Goal: Navigation & Orientation: Find specific page/section

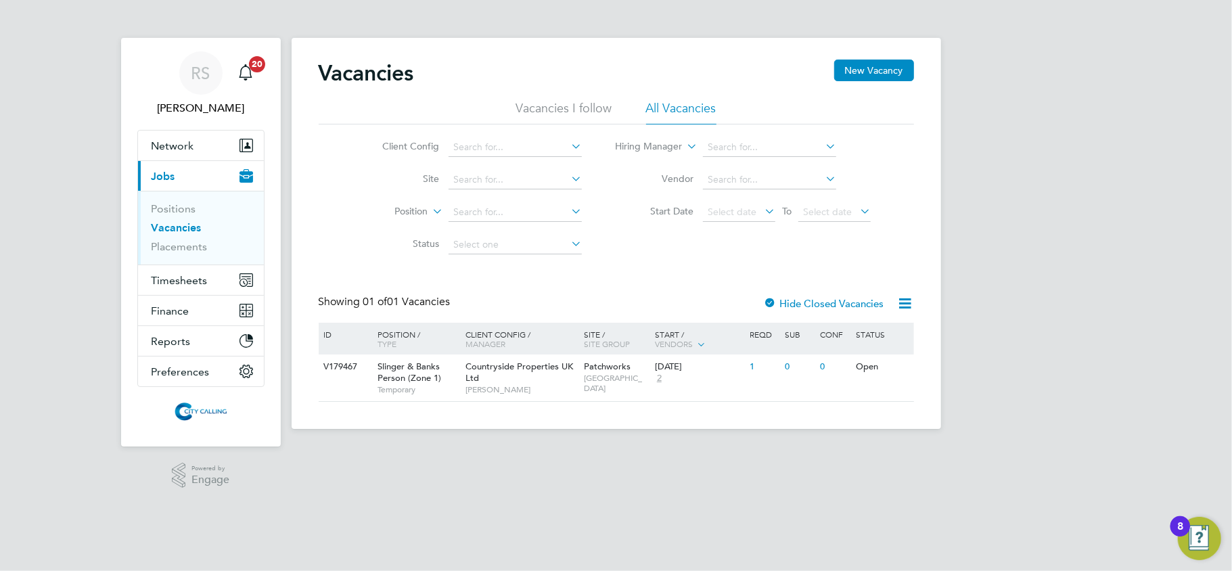
drag, startPoint x: 1093, startPoint y: 290, endPoint x: 1047, endPoint y: 298, distance: 46.7
click at [1093, 290] on div "[PERSON_NAME] Notifications 20 Applications: Network Team Members Businesses Si…" at bounding box center [616, 225] width 1232 height 451
click at [733, 451] on html "[PERSON_NAME] Notifications 20 Applications: Network Team Members Businesses Si…" at bounding box center [616, 225] width 1232 height 451
click at [166, 252] on link "Placements" at bounding box center [180, 246] width 56 height 13
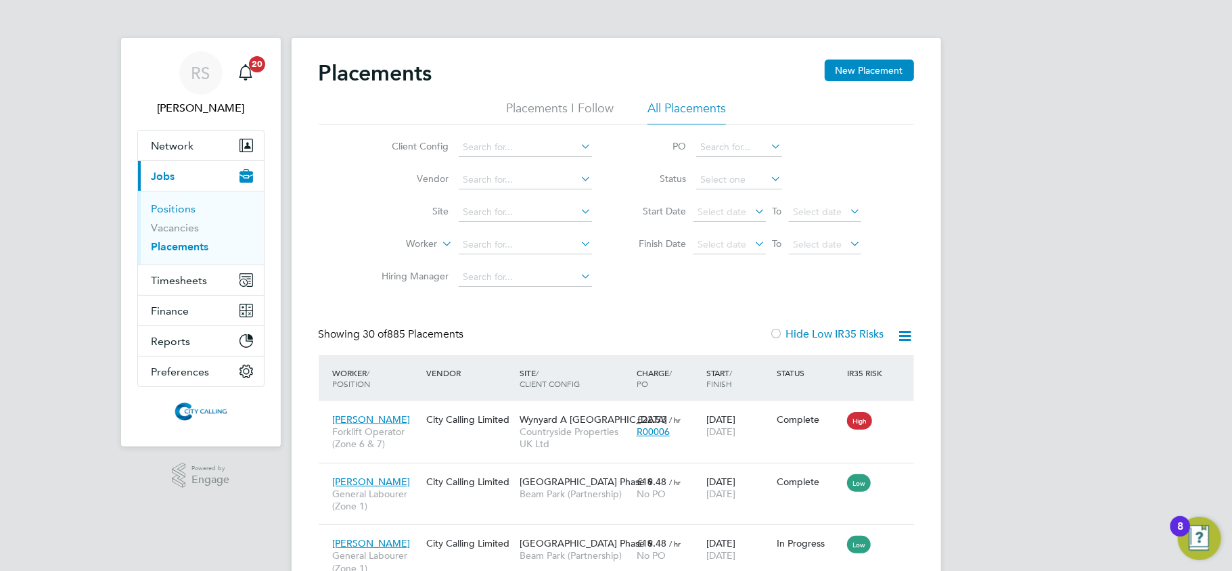
click at [180, 203] on link "Positions" at bounding box center [174, 208] width 45 height 13
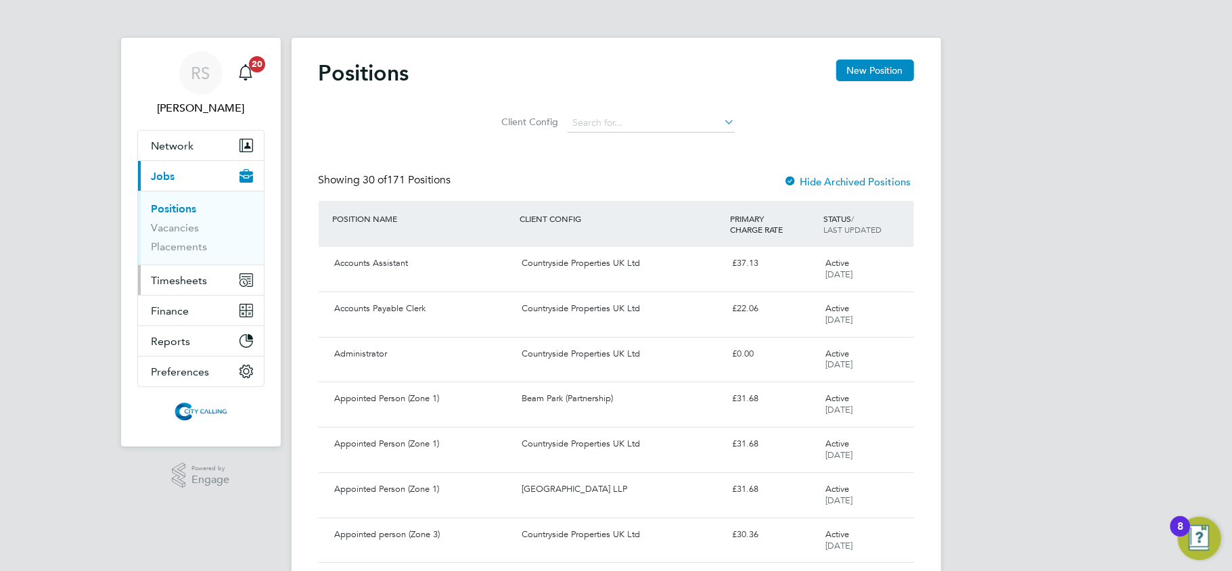
click at [183, 277] on span "Timesheets" at bounding box center [180, 280] width 56 height 13
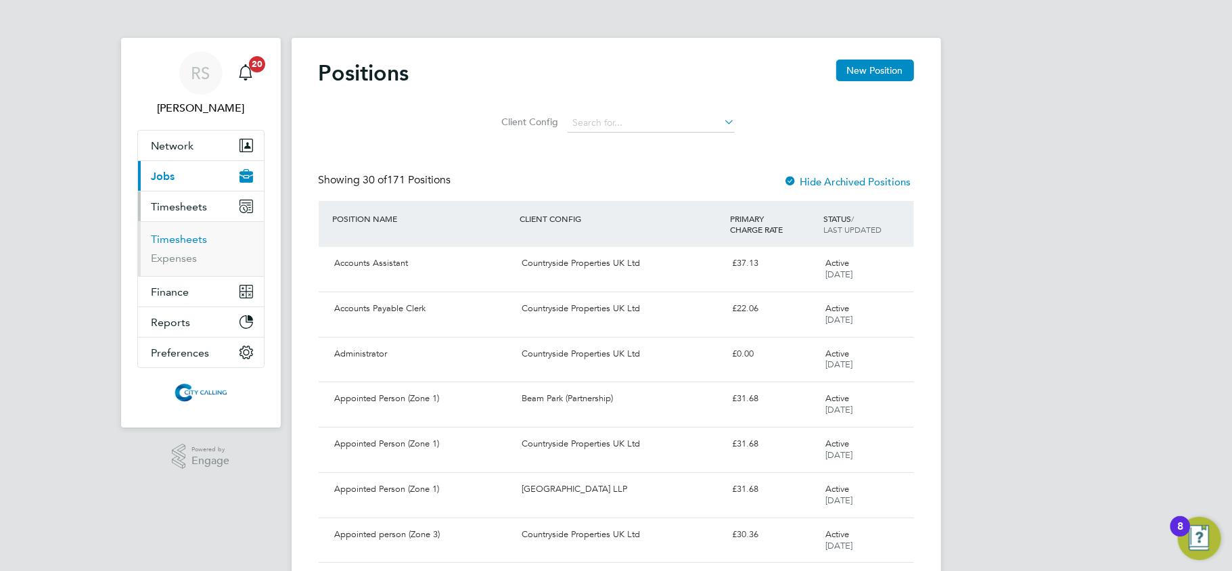
click at [177, 242] on link "Timesheets" at bounding box center [180, 239] width 56 height 13
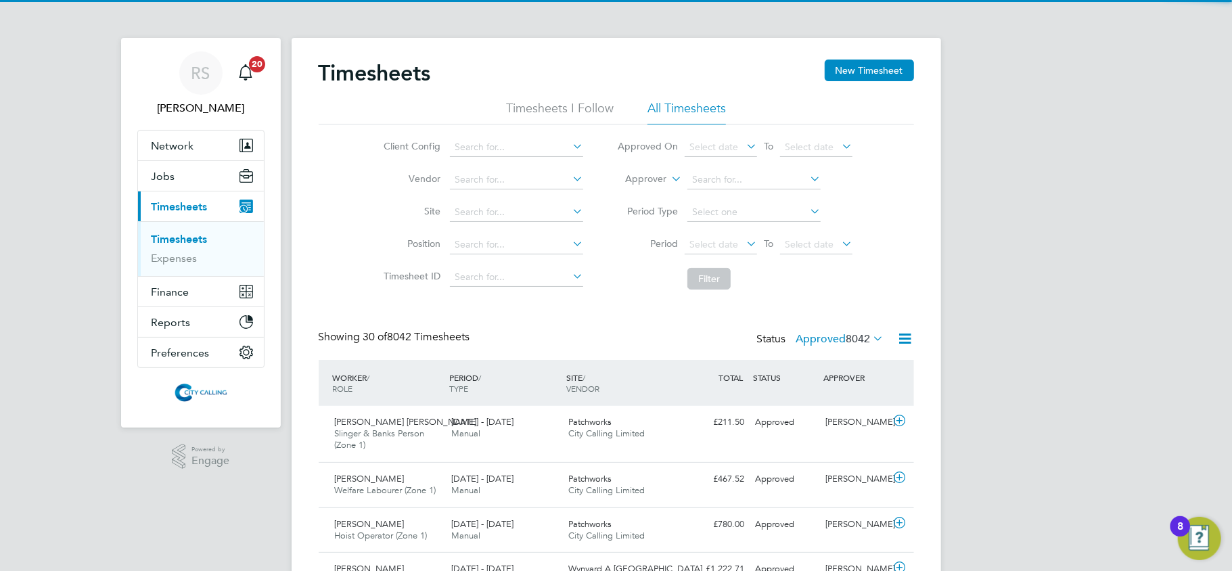
click at [910, 339] on icon at bounding box center [905, 338] width 17 height 17
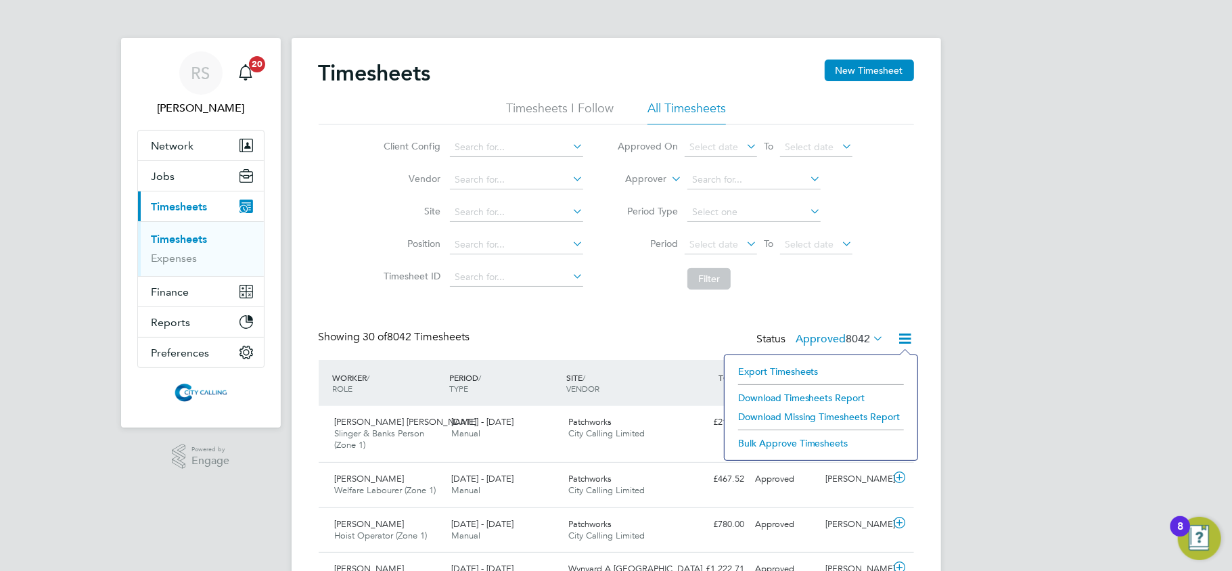
click at [771, 368] on li "Export Timesheets" at bounding box center [820, 371] width 179 height 19
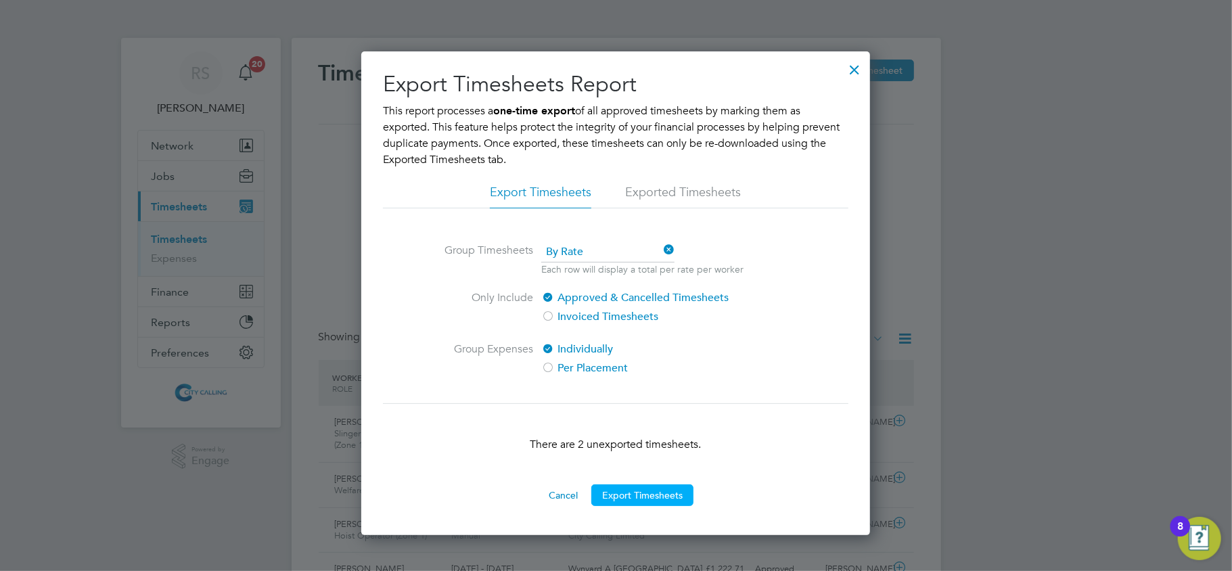
click at [633, 488] on button "Export Timesheets" at bounding box center [642, 495] width 102 height 22
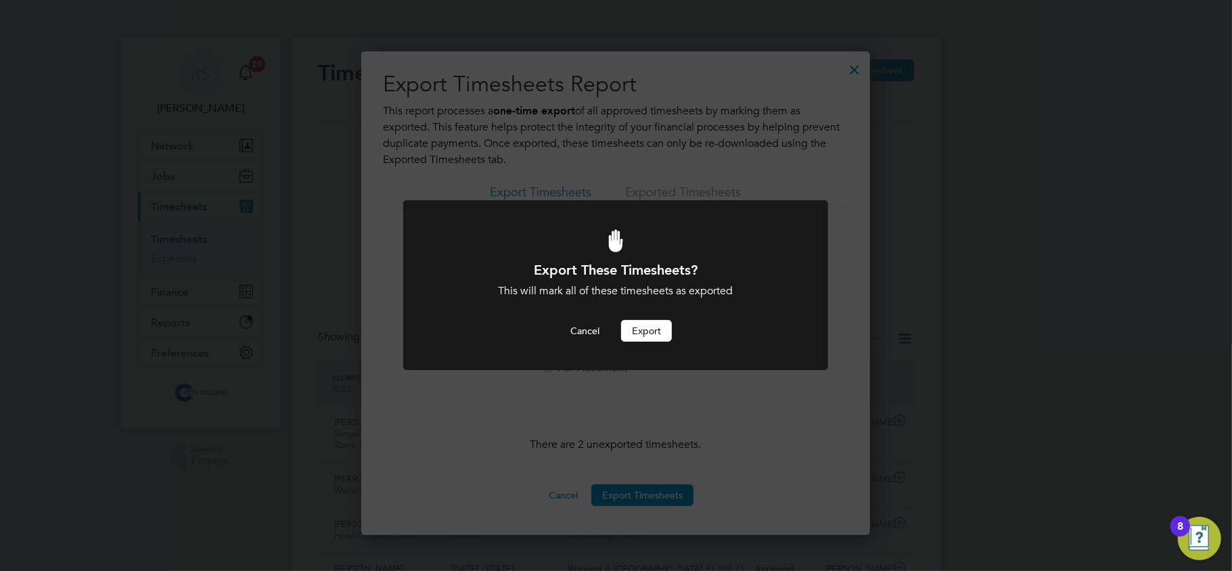
click at [637, 339] on button "Export" at bounding box center [646, 331] width 51 height 22
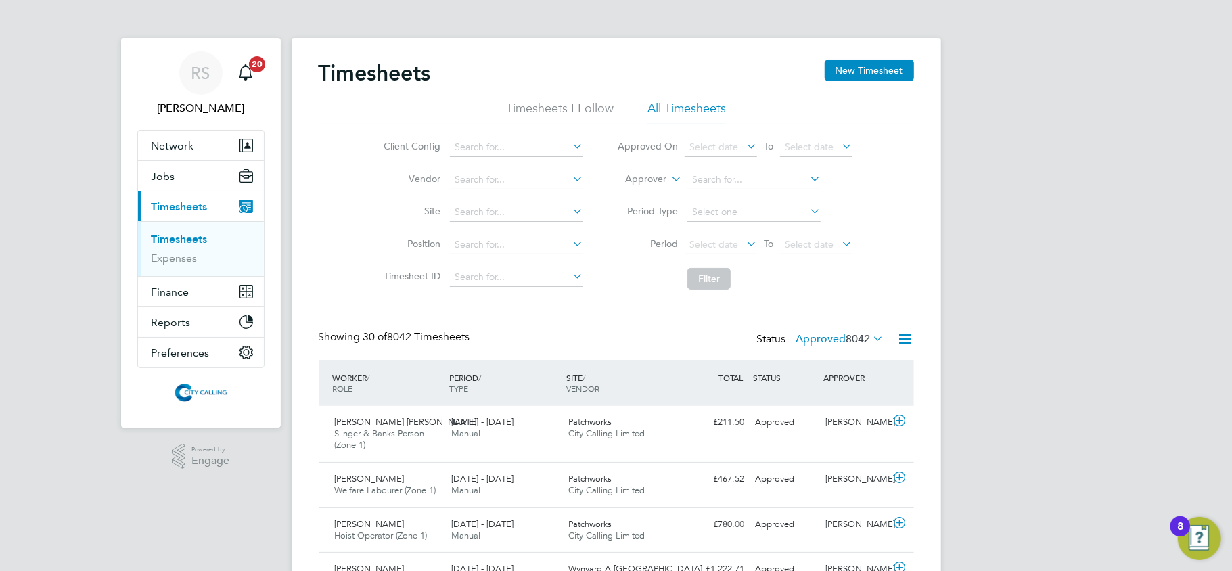
click at [901, 344] on icon at bounding box center [905, 338] width 17 height 17
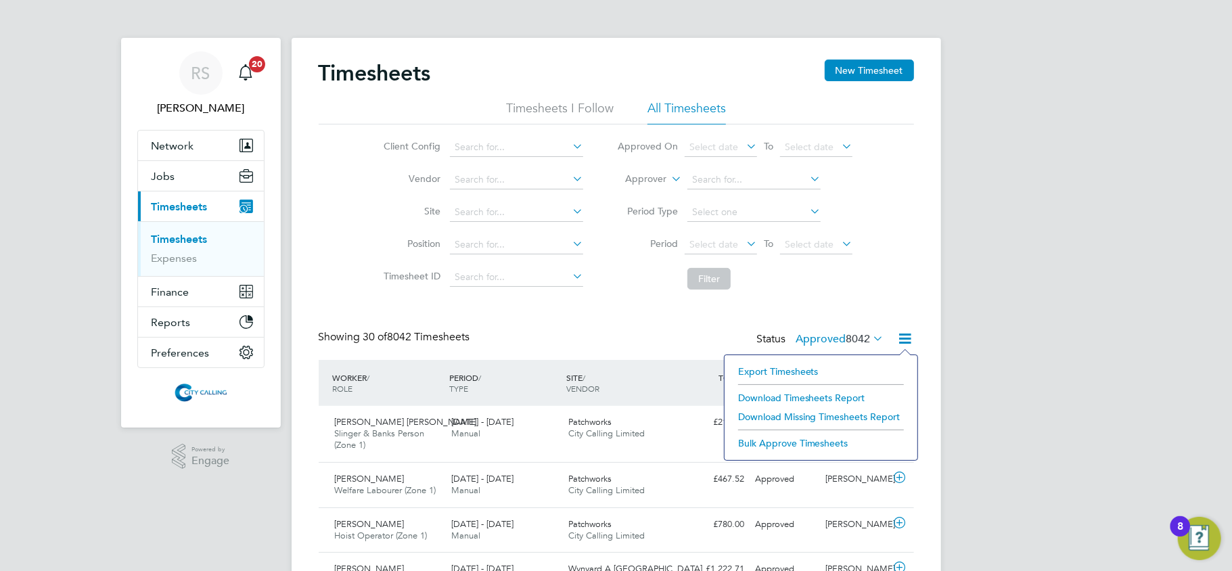
click at [813, 372] on li "Export Timesheets" at bounding box center [820, 371] width 179 height 19
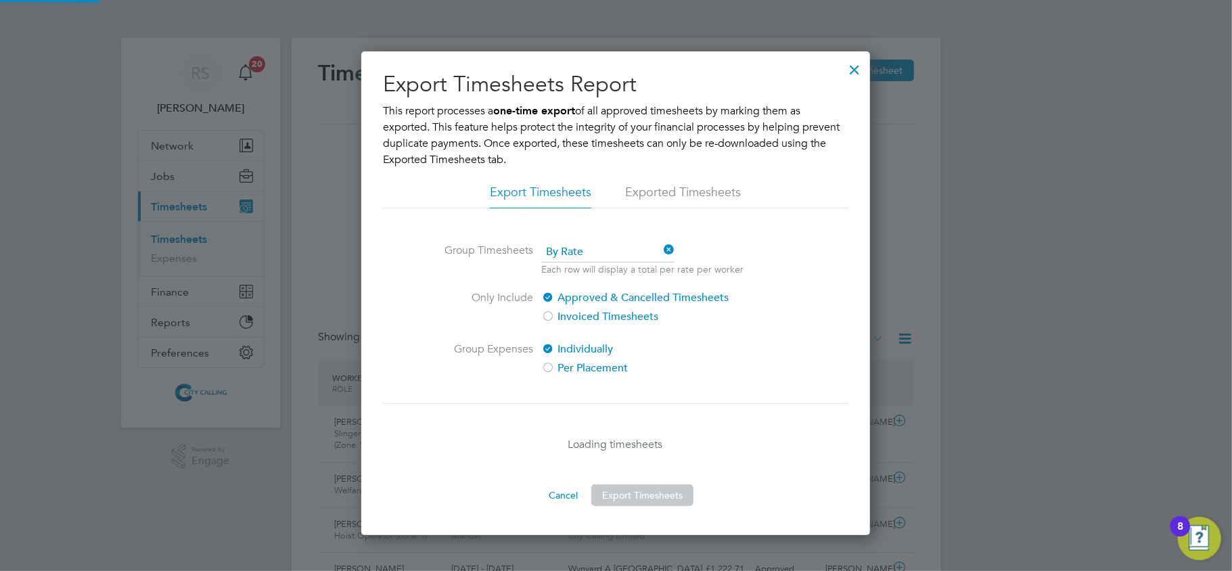
scroll to position [484, 509]
click at [852, 62] on div at bounding box center [854, 66] width 24 height 24
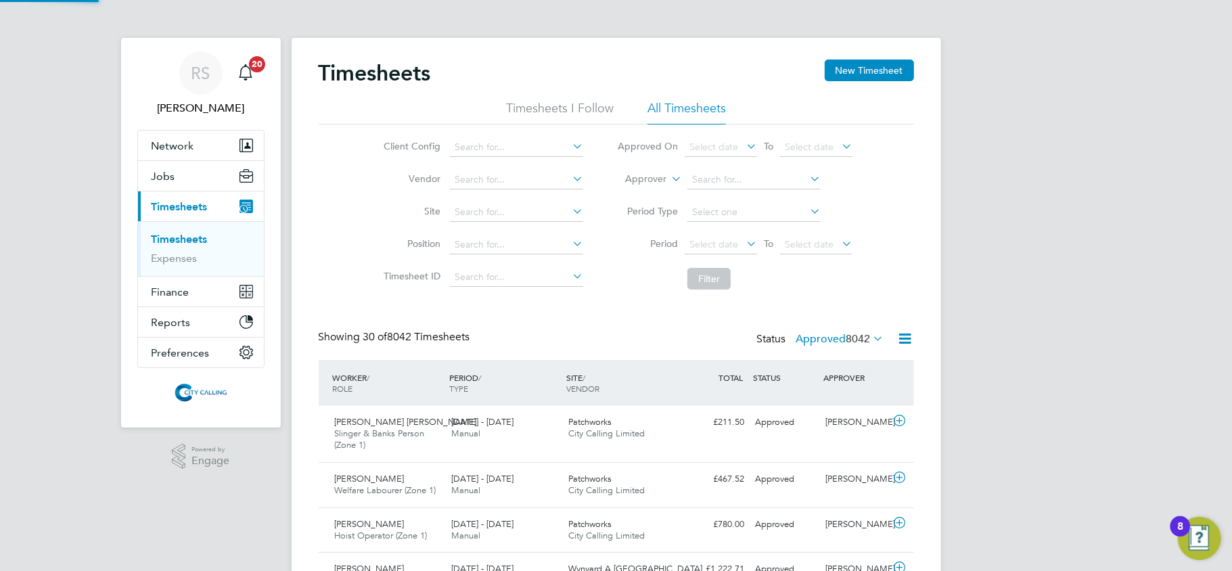
scroll to position [34, 118]
click at [187, 200] on span "Timesheets" at bounding box center [180, 206] width 56 height 13
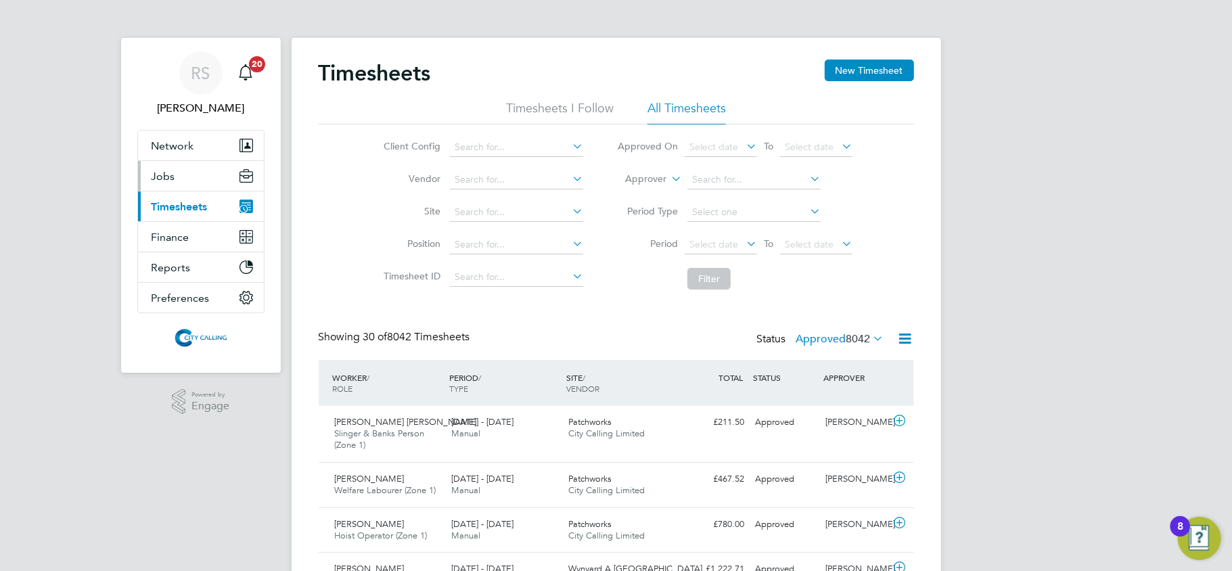
click at [165, 172] on span "Jobs" at bounding box center [164, 176] width 24 height 13
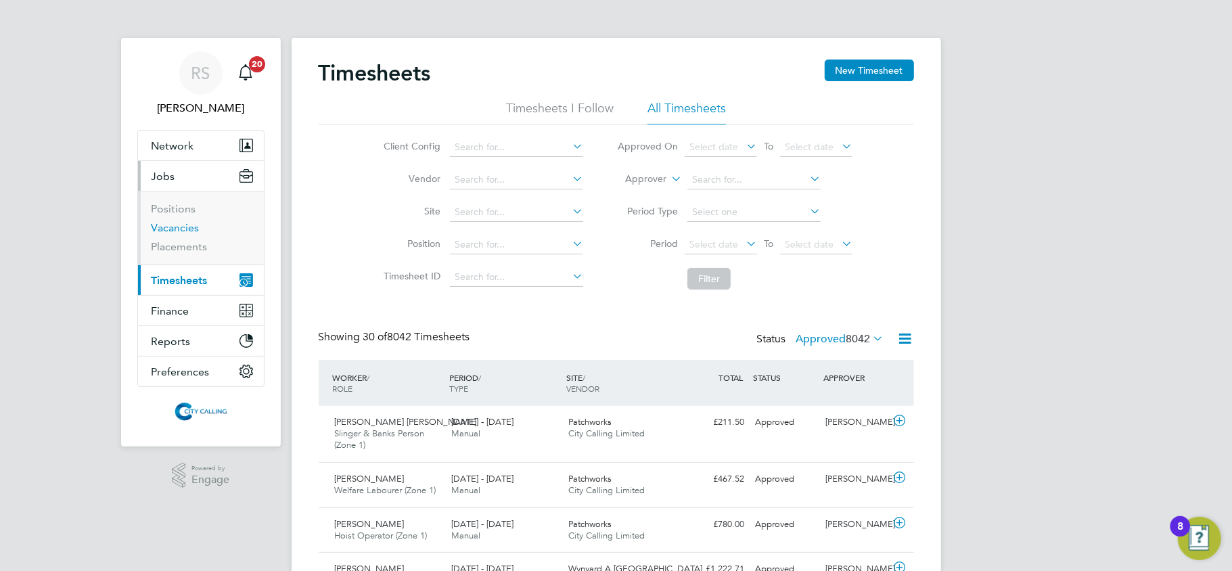
click at [193, 233] on link "Vacancies" at bounding box center [176, 227] width 48 height 13
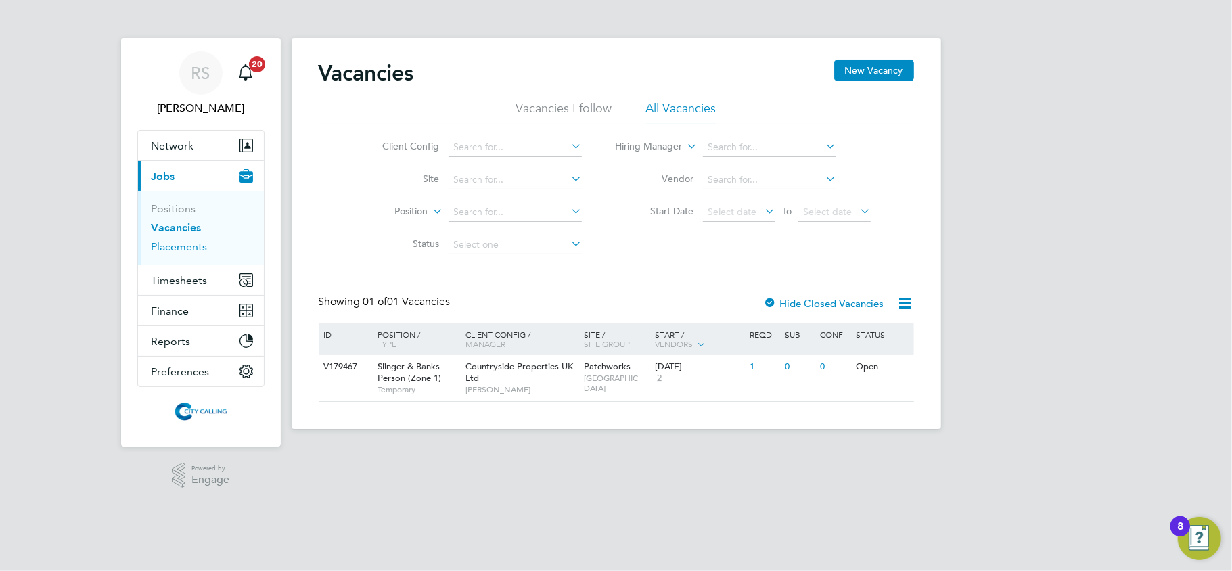
click at [173, 245] on link "Placements" at bounding box center [180, 246] width 56 height 13
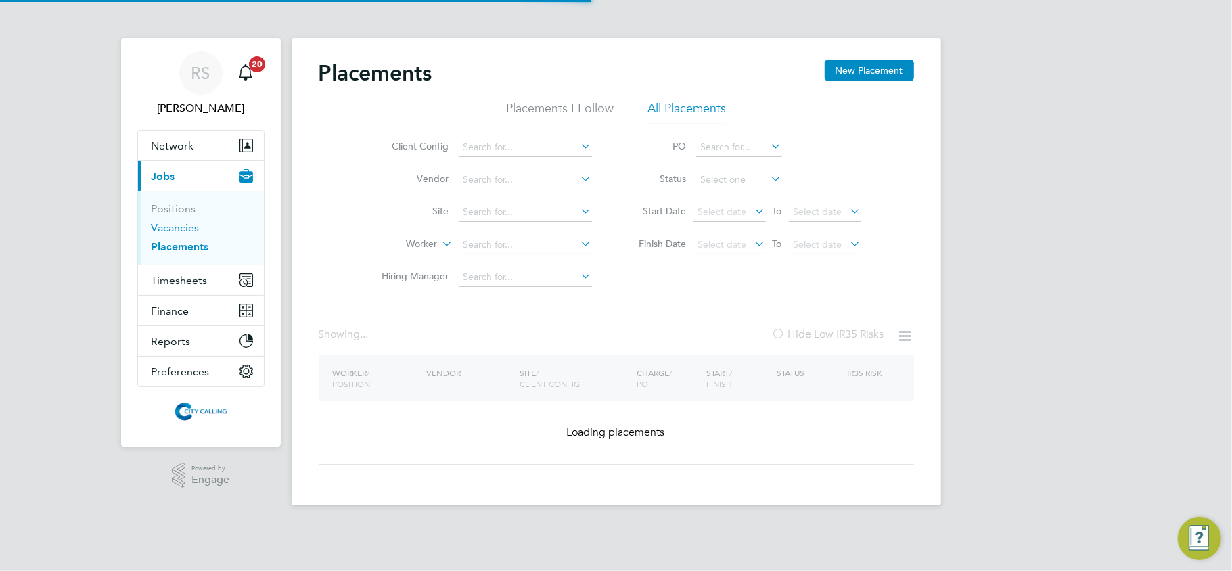
click at [173, 231] on link "Vacancies" at bounding box center [176, 227] width 48 height 13
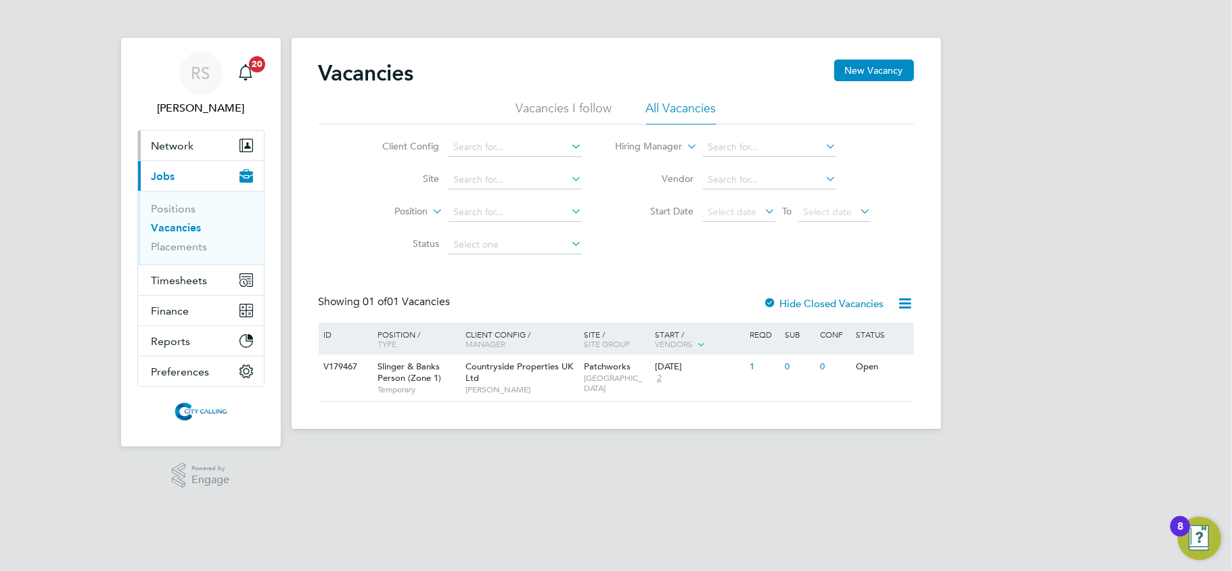
click at [173, 144] on span "Network" at bounding box center [173, 145] width 43 height 13
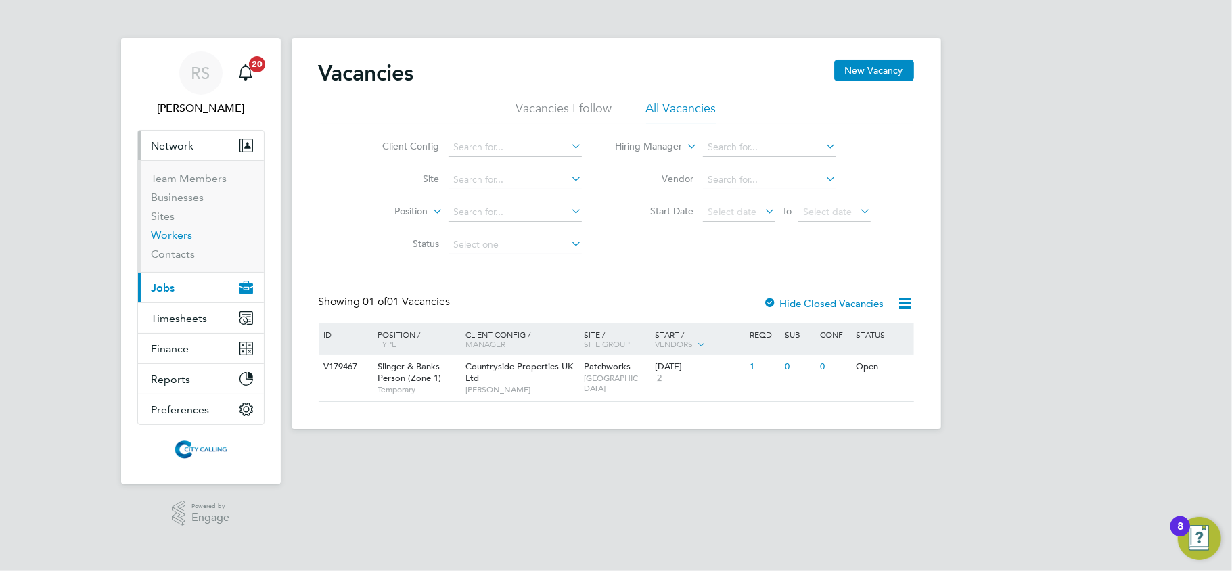
click at [185, 236] on link "Workers" at bounding box center [172, 235] width 41 height 13
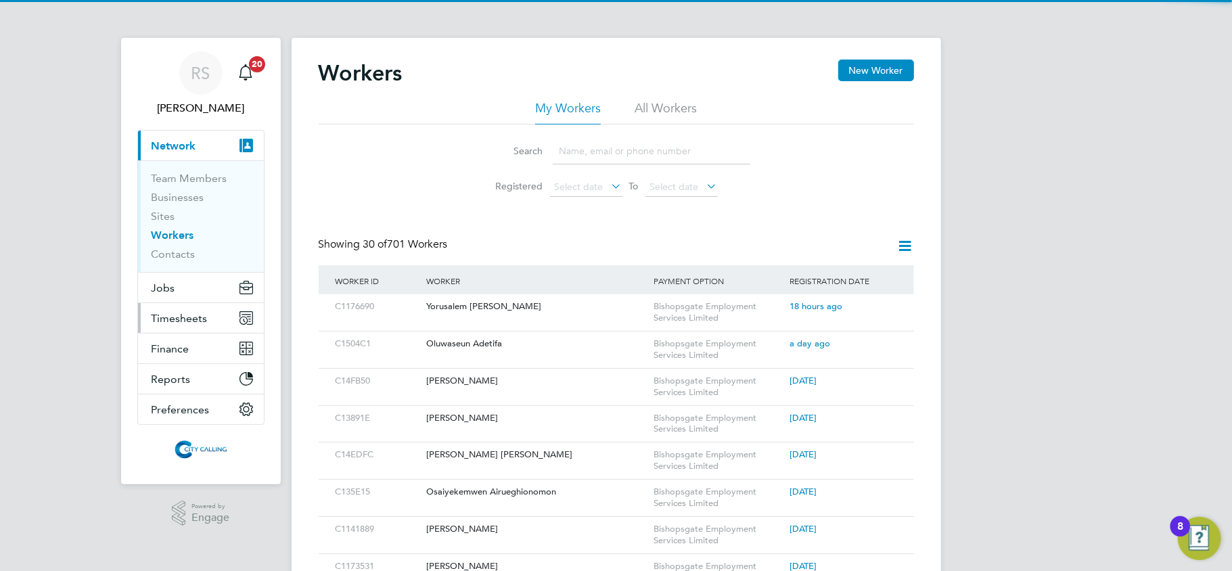
click at [201, 309] on button "Timesheets" at bounding box center [201, 318] width 126 height 30
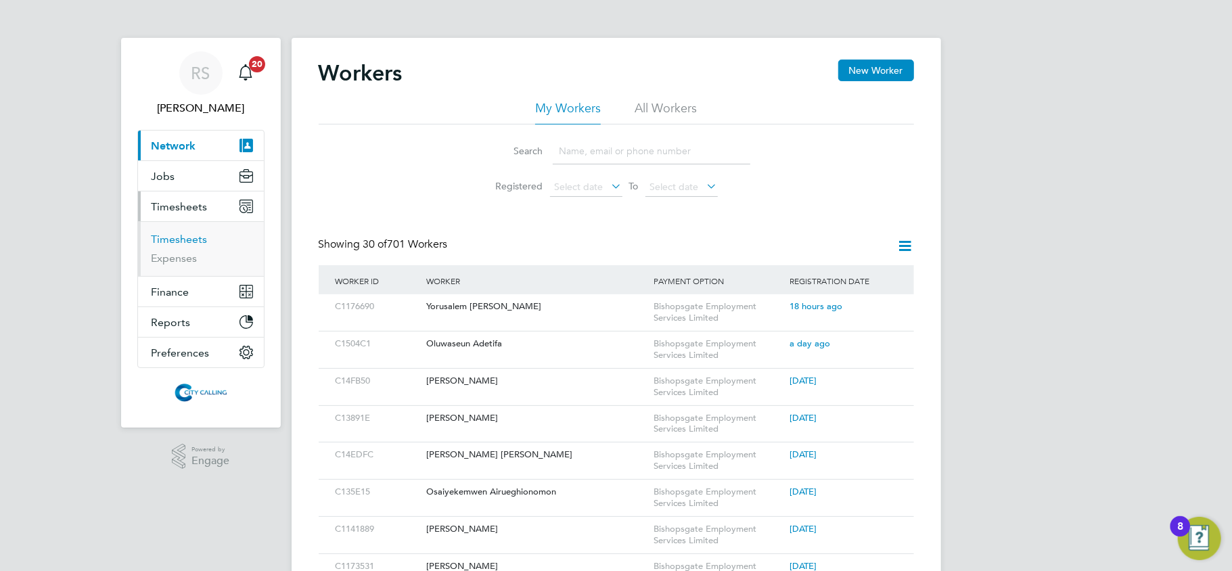
click at [179, 241] on link "Timesheets" at bounding box center [180, 239] width 56 height 13
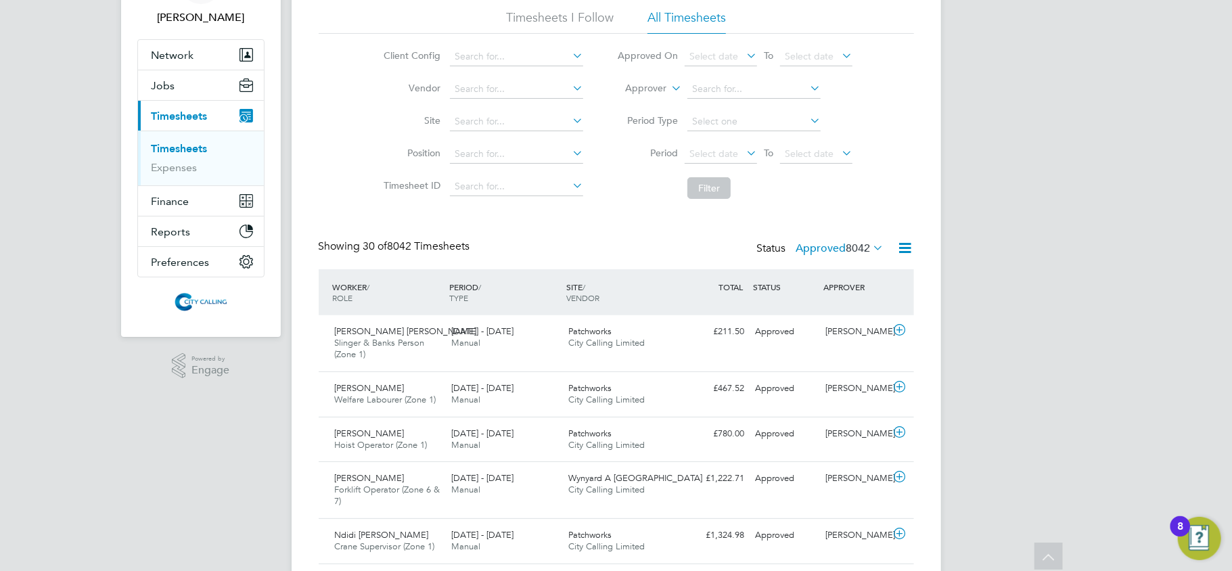
scroll to position [90, 0]
click at [182, 89] on button "Jobs" at bounding box center [201, 86] width 126 height 30
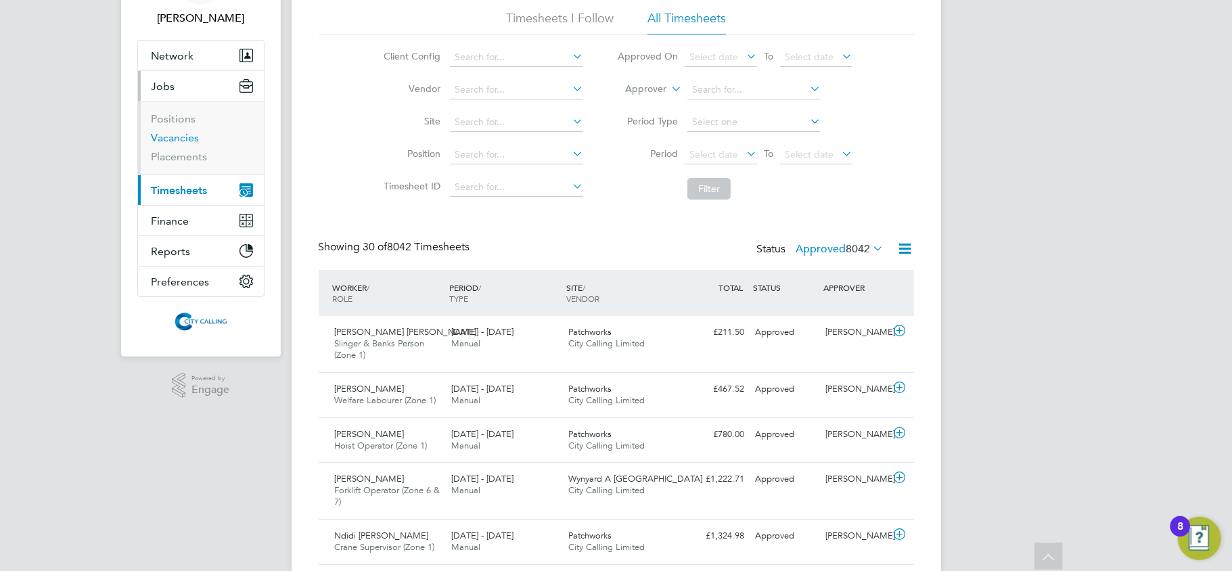
click at [182, 141] on link "Vacancies" at bounding box center [176, 137] width 48 height 13
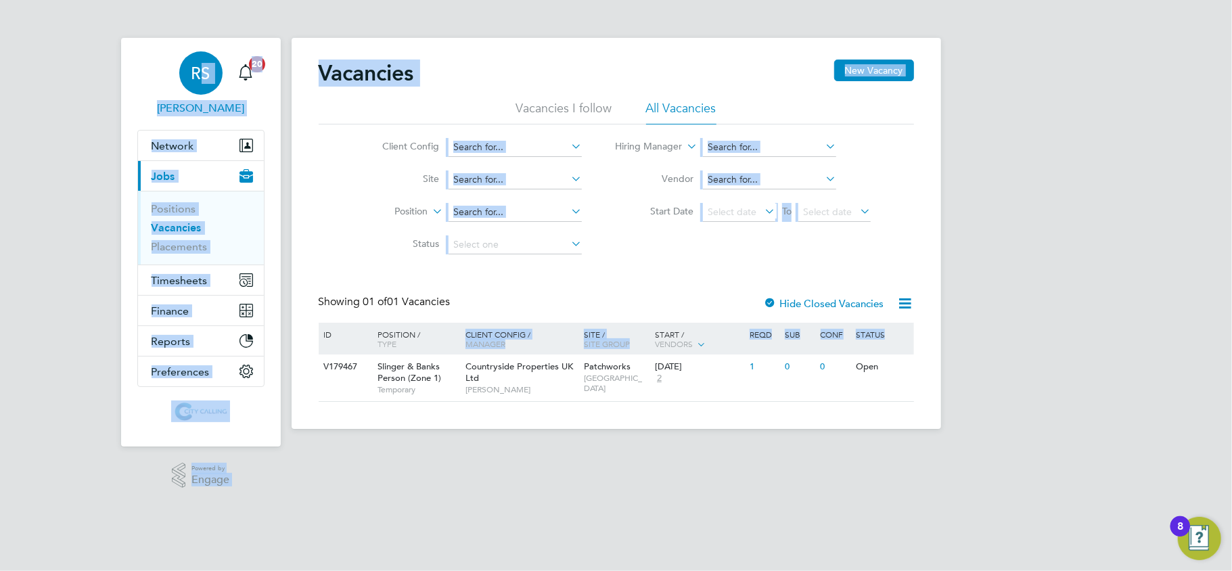
drag, startPoint x: 958, startPoint y: 382, endPoint x: 150, endPoint y: 55, distance: 872.0
click at [163, 50] on div "[PERSON_NAME] Notifications 20 Applications: Network Team Members Businesses Si…" at bounding box center [616, 225] width 1232 height 451
click at [147, 57] on link "[PERSON_NAME]" at bounding box center [200, 83] width 127 height 65
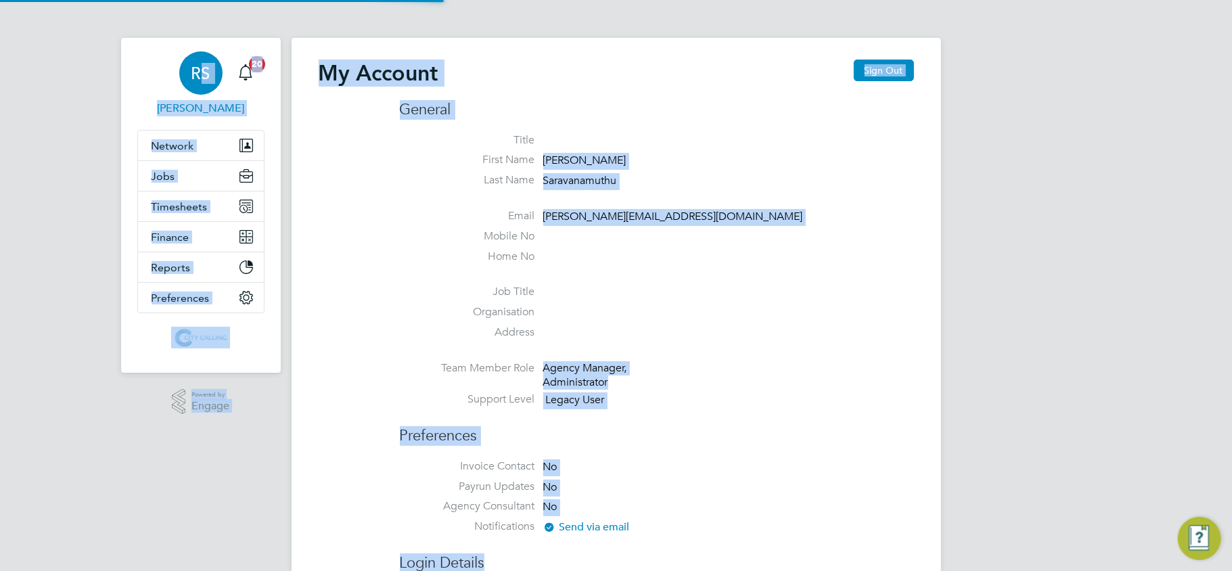
type input "[PERSON_NAME][EMAIL_ADDRESS][DOMAIN_NAME]"
click at [183, 150] on span "Network" at bounding box center [173, 145] width 43 height 13
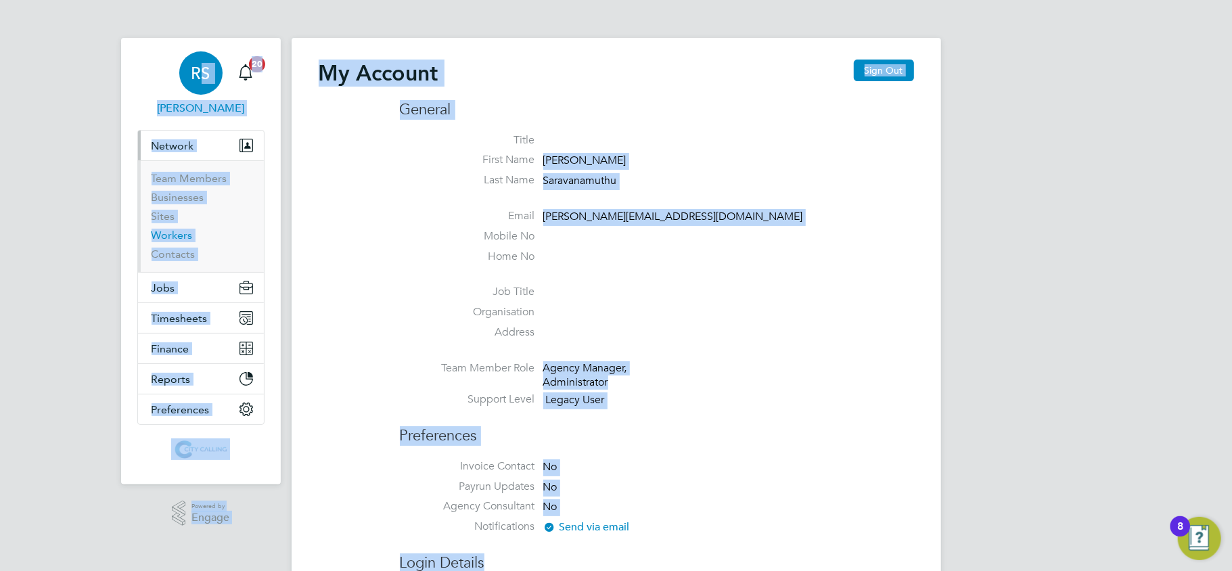
click at [175, 233] on link "Workers" at bounding box center [172, 235] width 41 height 13
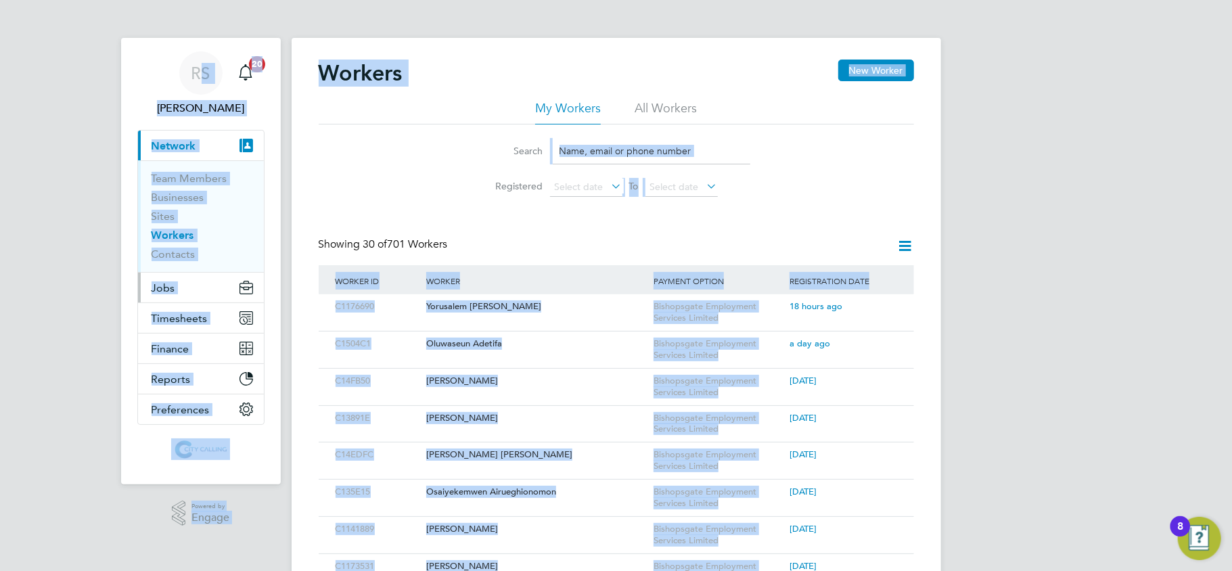
click at [155, 286] on span "Jobs" at bounding box center [164, 287] width 24 height 13
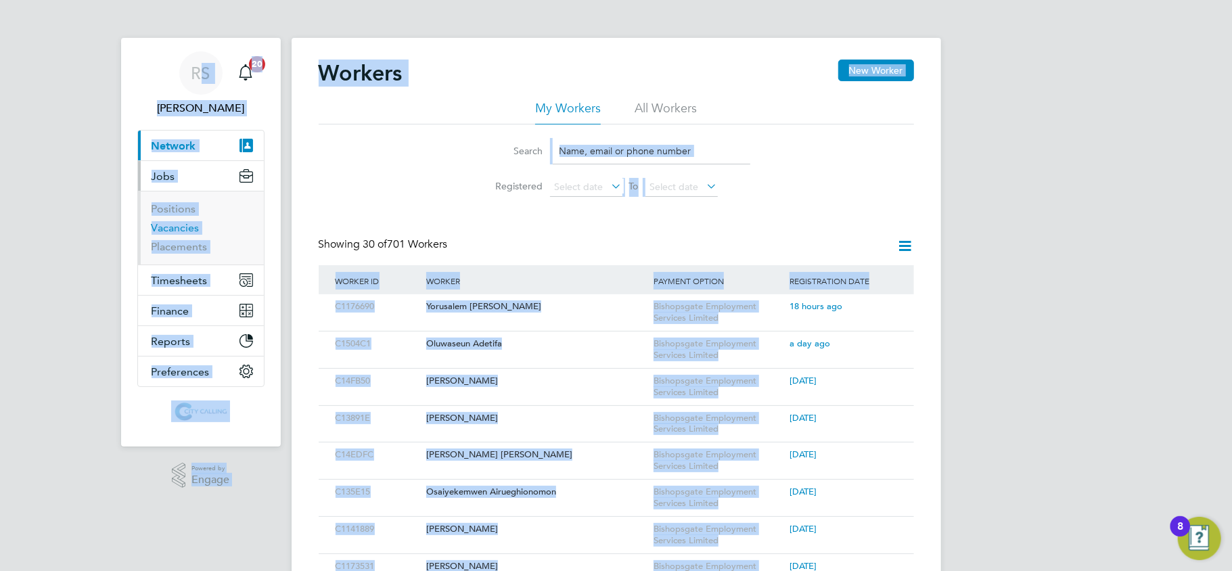
click at [174, 231] on link "Vacancies" at bounding box center [176, 227] width 48 height 13
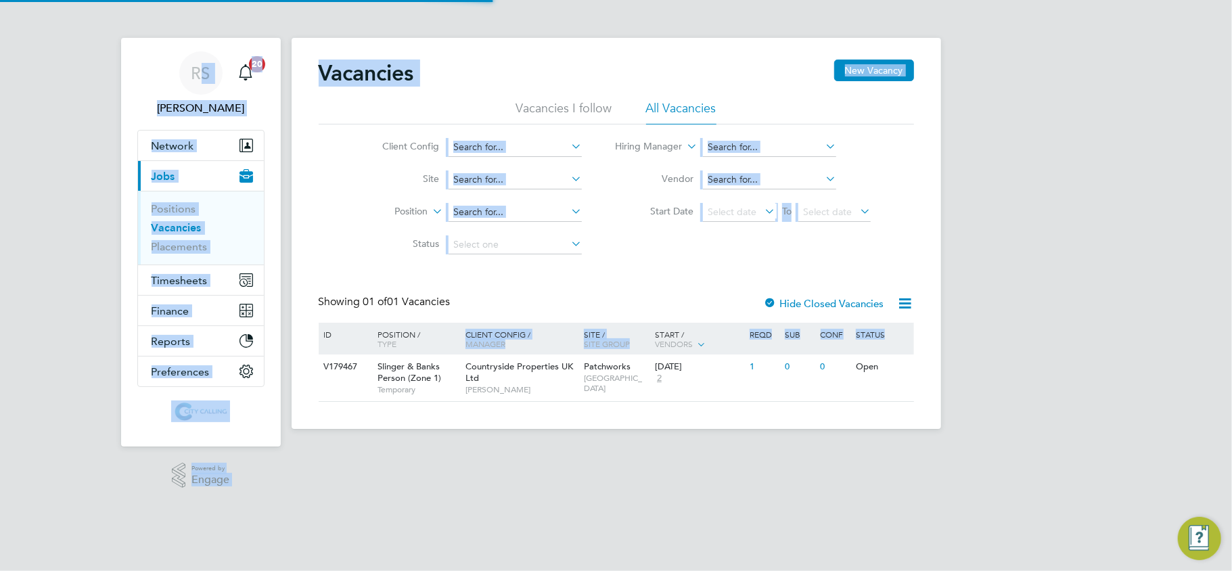
click at [93, 244] on div "[PERSON_NAME] Notifications 20 Applications: Network Team Members Businesses Si…" at bounding box center [616, 225] width 1232 height 451
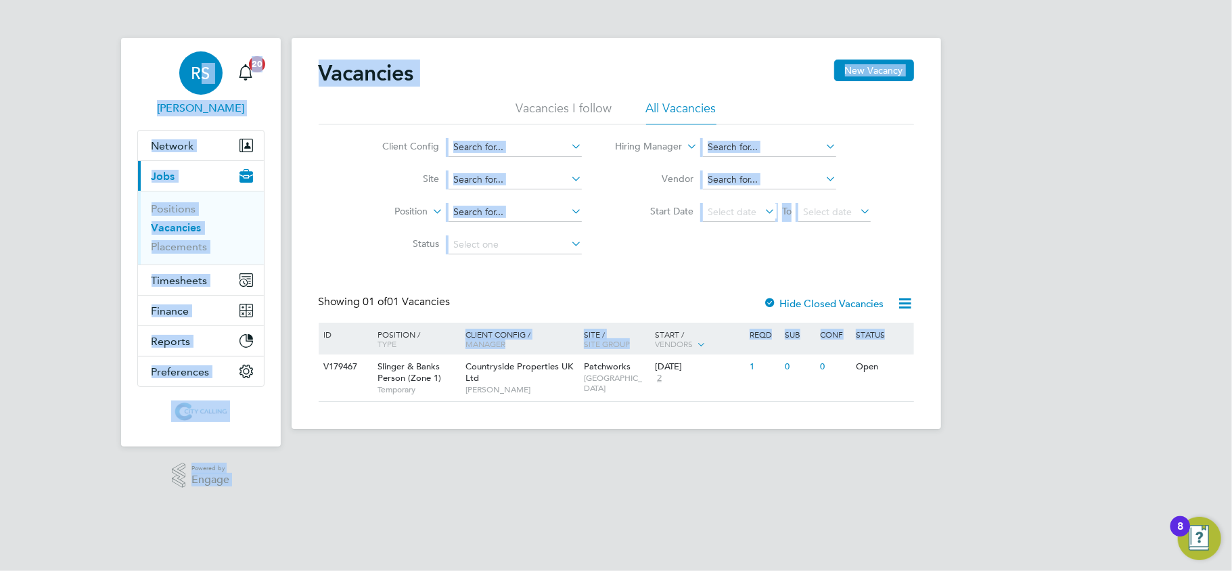
drag, startPoint x: 934, startPoint y: 421, endPoint x: 157, endPoint y: 55, distance: 859.0
click at [157, 55] on div "[PERSON_NAME] Notifications 20 Applications: Network Team Members Businesses Si…" at bounding box center [616, 225] width 1232 height 451
click at [154, 58] on link "[PERSON_NAME]" at bounding box center [200, 83] width 127 height 65
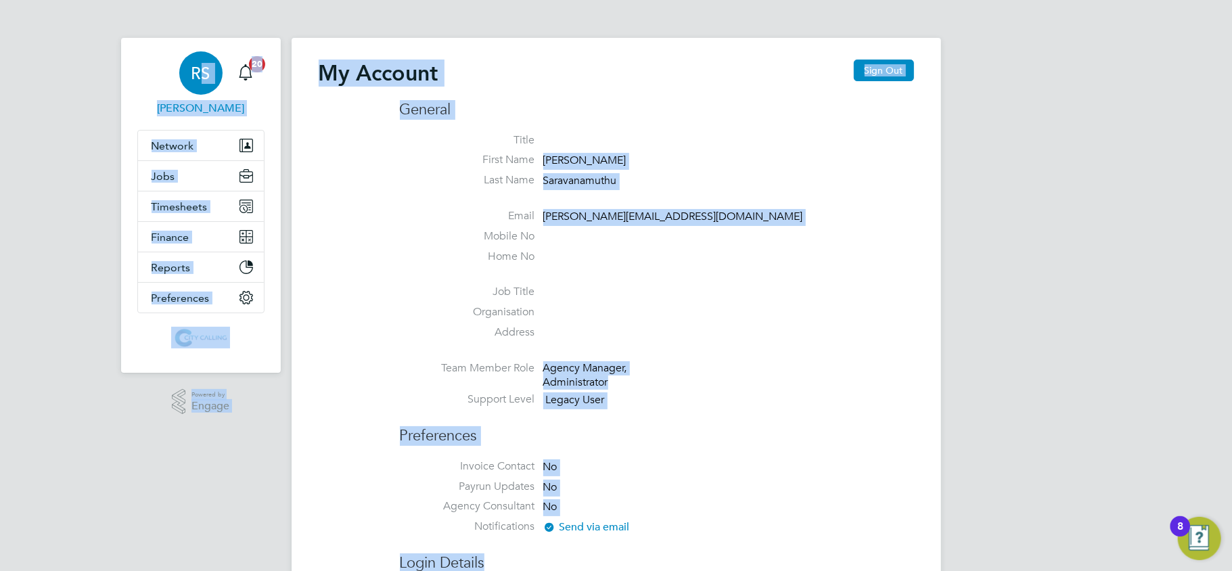
click at [130, 83] on app-nav-sections-wrapper "[PERSON_NAME] Notifications 20 Applications: Network Team Members Businesses Si…" at bounding box center [201, 205] width 160 height 335
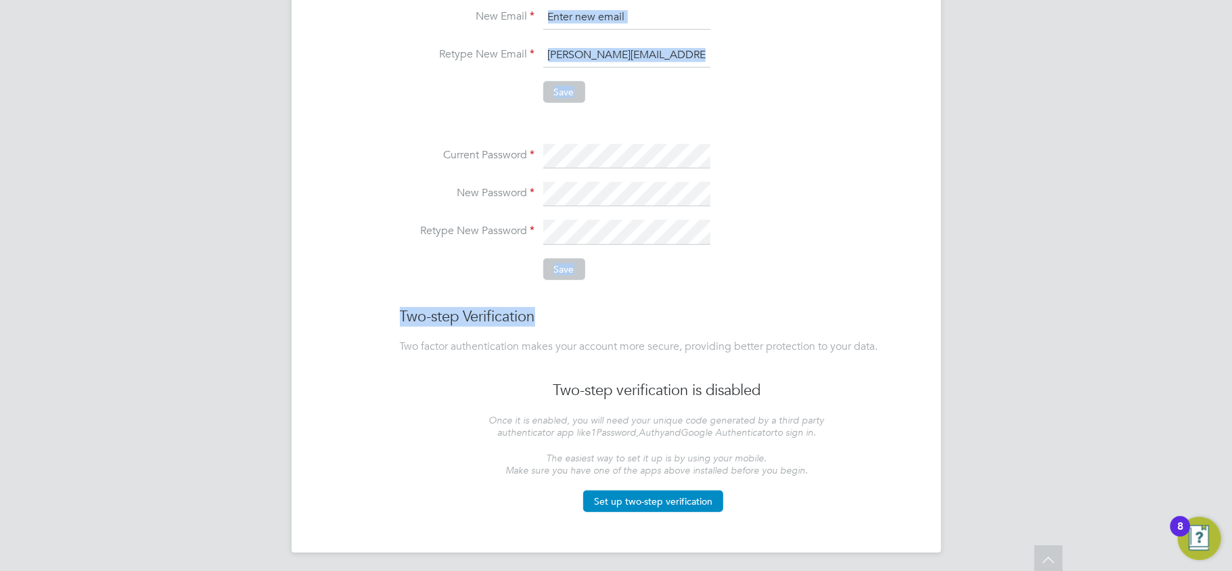
scroll to position [631, 0]
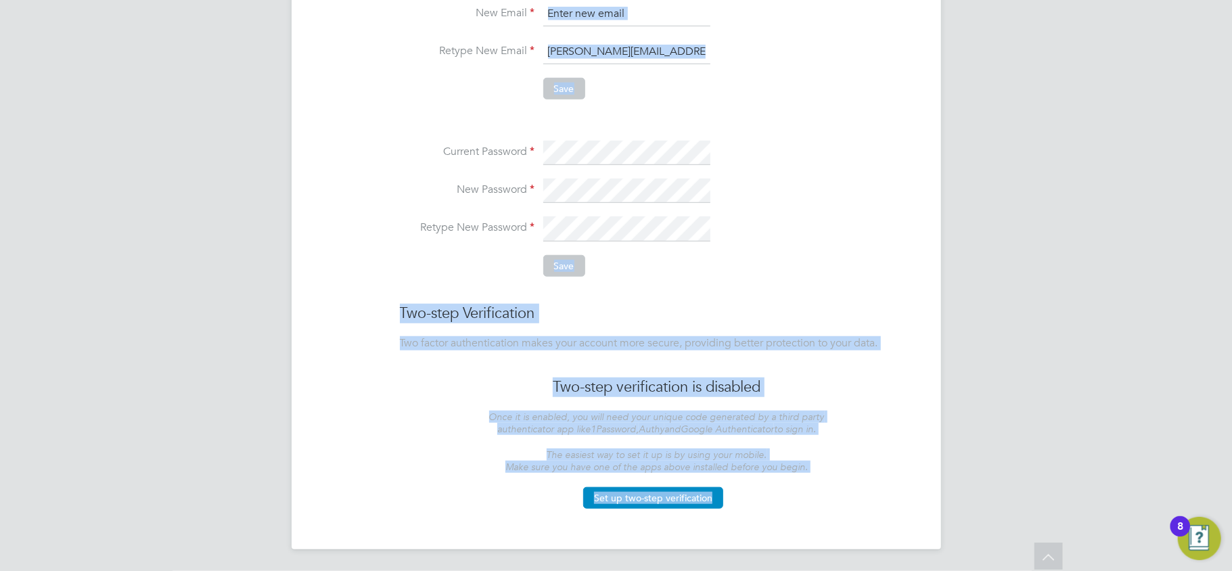
drag, startPoint x: 118, startPoint y: 63, endPoint x: 696, endPoint y: 526, distance: 740.7
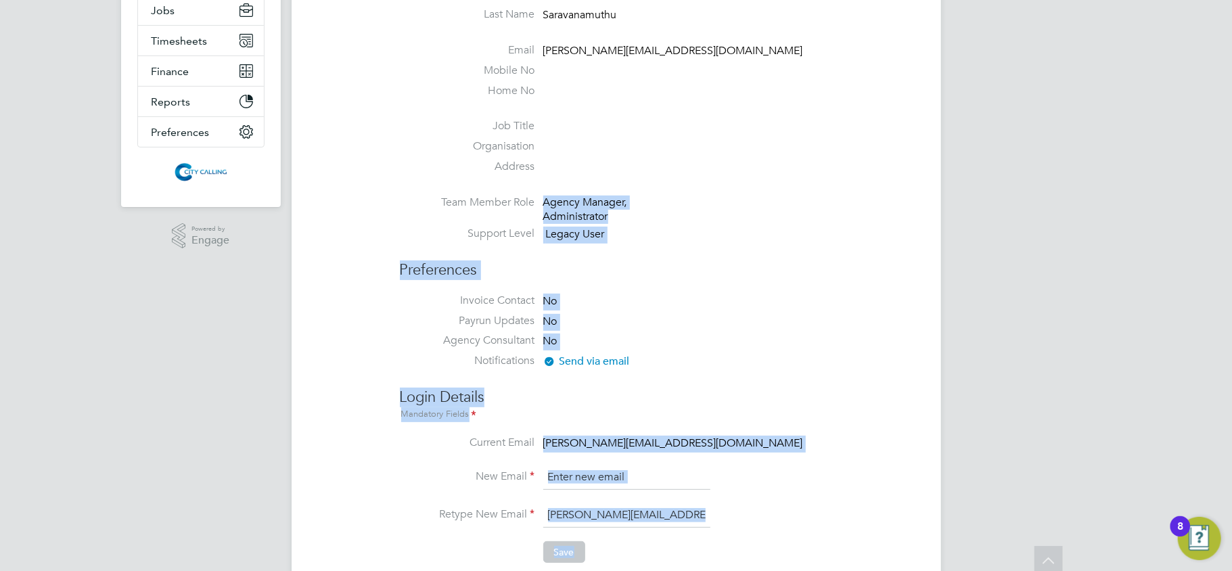
scroll to position [0, 0]
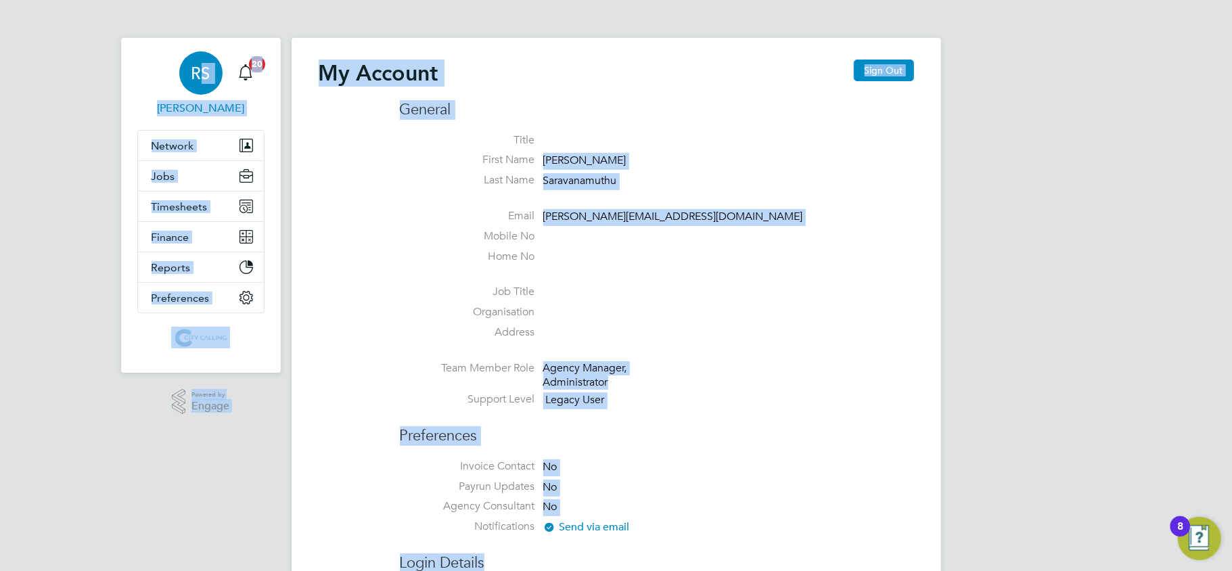
drag, startPoint x: 729, startPoint y: 532, endPoint x: 174, endPoint y: 68, distance: 723.4
click at [152, 74] on link "[PERSON_NAME]" at bounding box center [200, 83] width 127 height 65
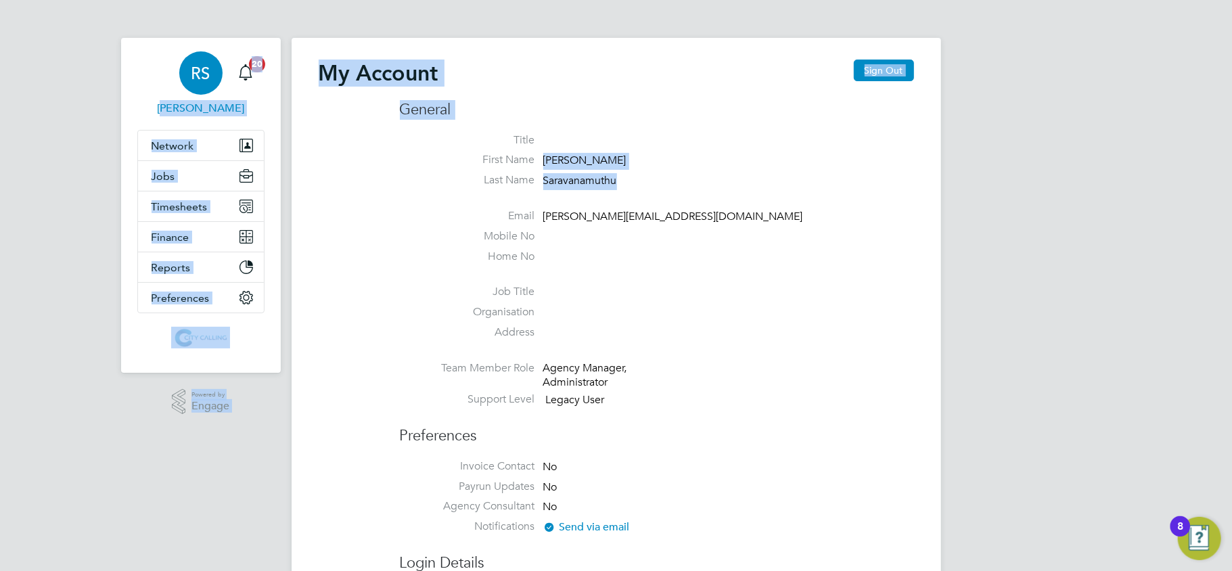
drag, startPoint x: 1032, startPoint y: 187, endPoint x: 123, endPoint y: 49, distance: 919.2
click at [122, 47] on app-nav-sections-wrapper "[PERSON_NAME] Notifications 20 Applications: Network Team Members Businesses Si…" at bounding box center [201, 205] width 160 height 335
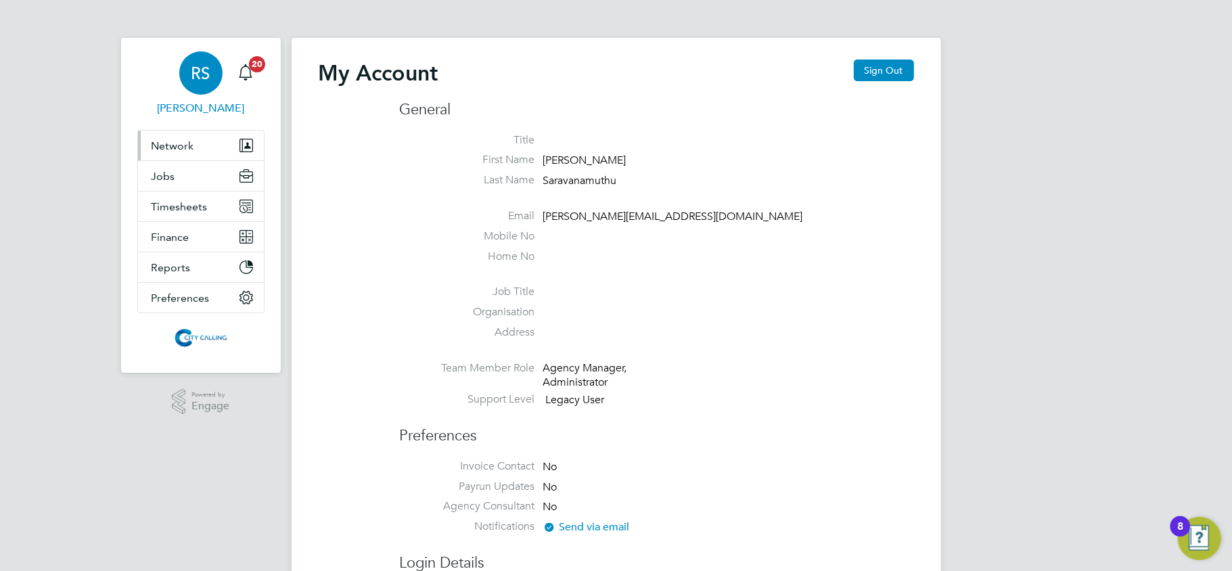
click at [174, 150] on span "Network" at bounding box center [173, 145] width 43 height 13
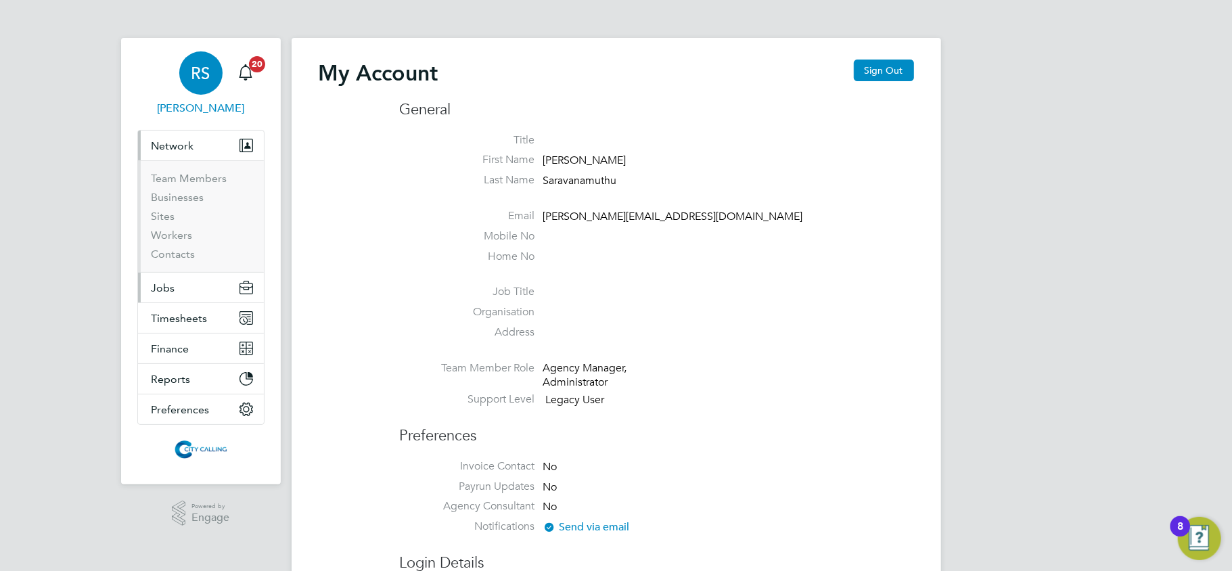
click at [168, 287] on span "Jobs" at bounding box center [164, 287] width 24 height 13
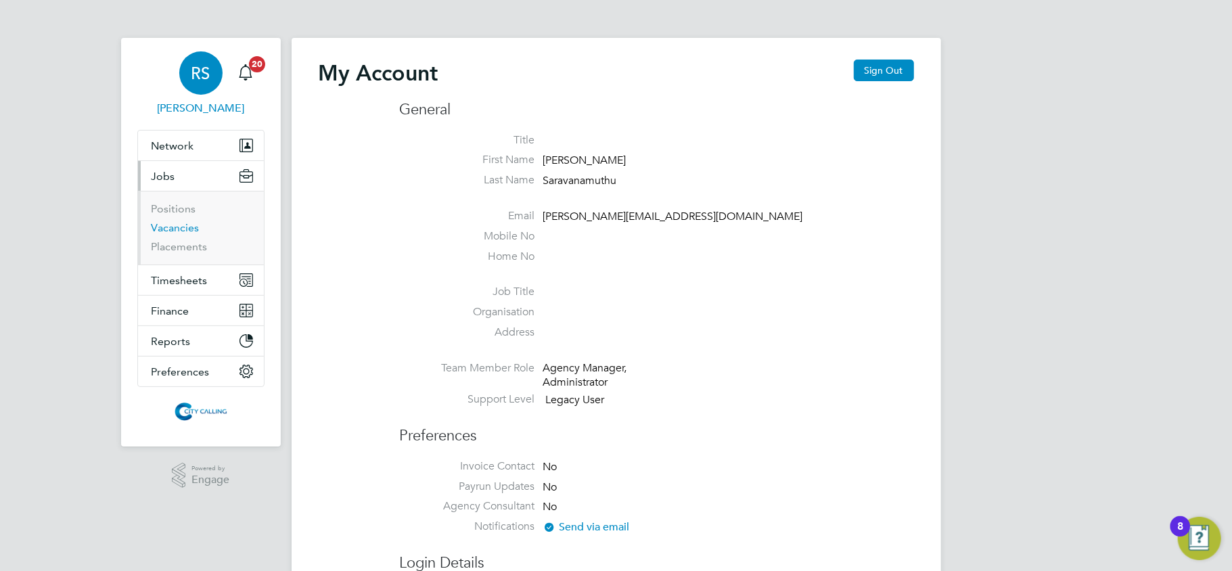
click at [181, 231] on link "Vacancies" at bounding box center [176, 227] width 48 height 13
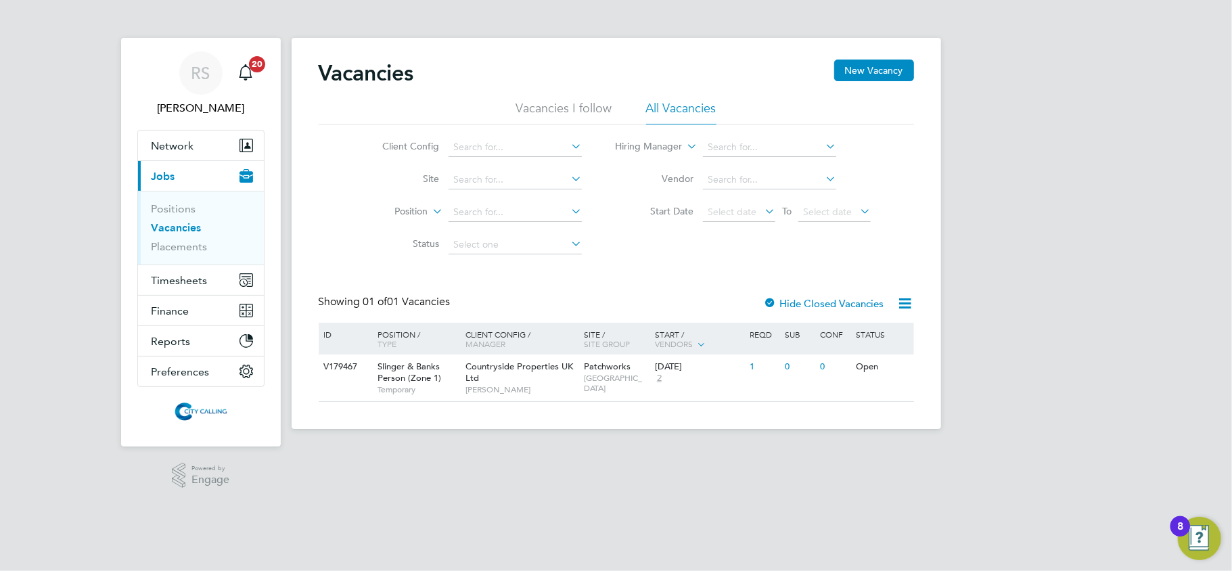
click at [244, 451] on html "[PERSON_NAME] Notifications 20 Applications: Network Team Members Businesses Si…" at bounding box center [616, 225] width 1232 height 451
click at [187, 244] on link "Placements" at bounding box center [180, 246] width 56 height 13
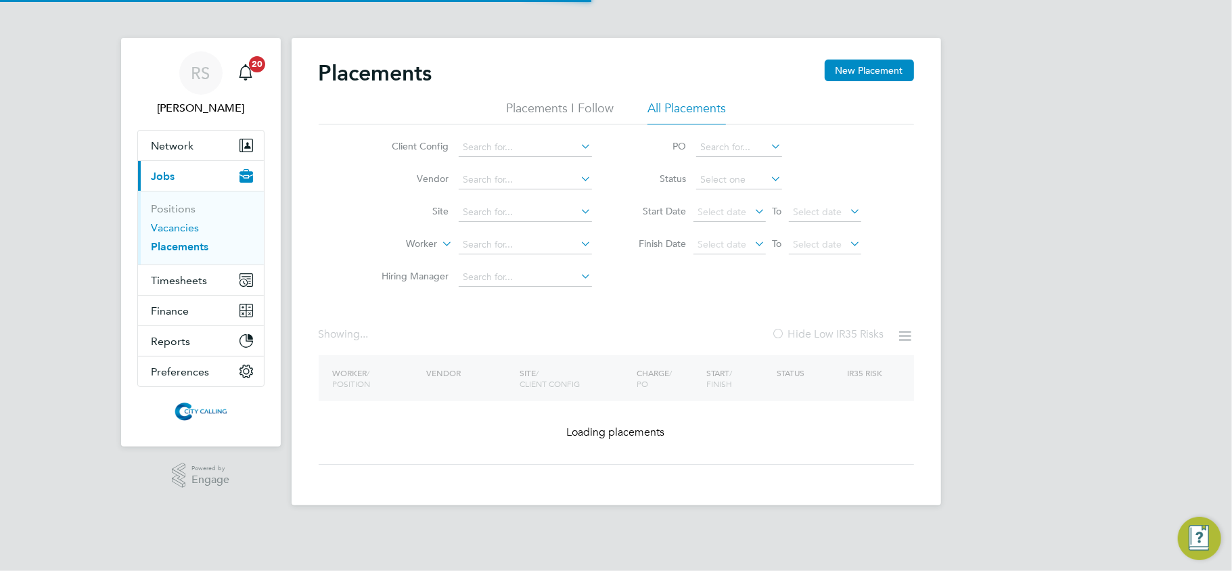
click at [184, 228] on link "Vacancies" at bounding box center [176, 227] width 48 height 13
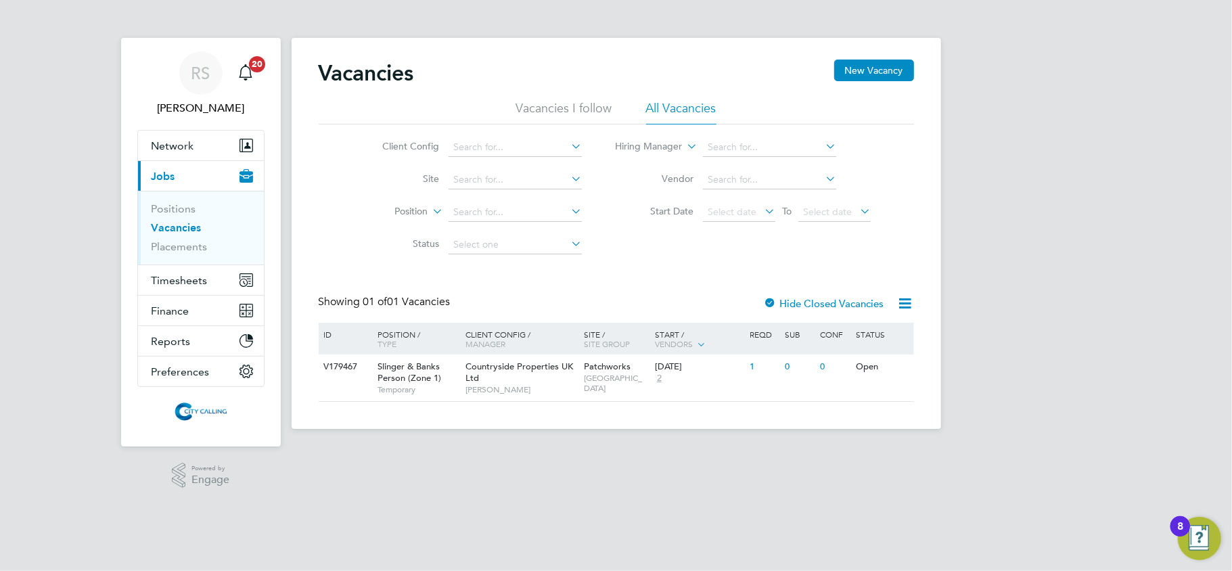
click at [185, 240] on li "Vacancies" at bounding box center [202, 230] width 101 height 19
